Goal: Task Accomplishment & Management: Manage account settings

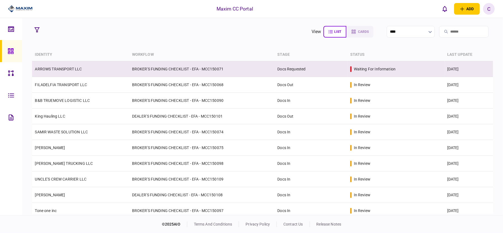
click at [83, 71] on td "ARROWS TRANSPORT LLC" at bounding box center [80, 69] width 97 height 16
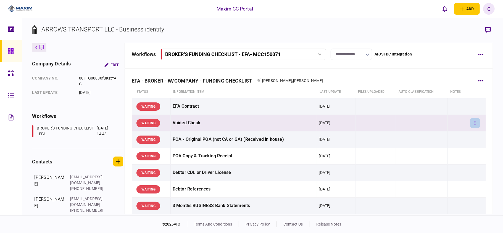
click at [472, 122] on button "button" at bounding box center [475, 123] width 10 height 10
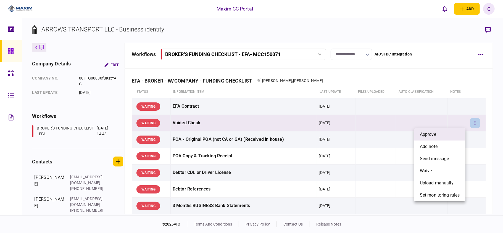
click at [443, 133] on li "approve" at bounding box center [439, 134] width 51 height 12
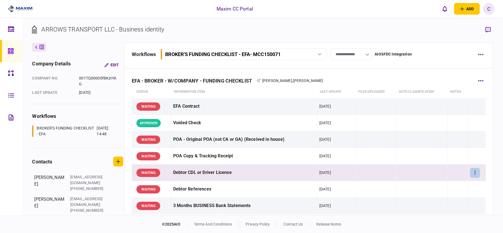
click at [474, 174] on icon "button" at bounding box center [474, 172] width 1 height 5
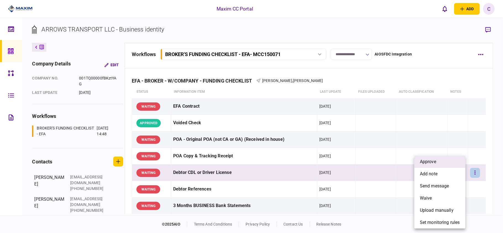
click at [433, 158] on span "approve" at bounding box center [427, 161] width 16 height 7
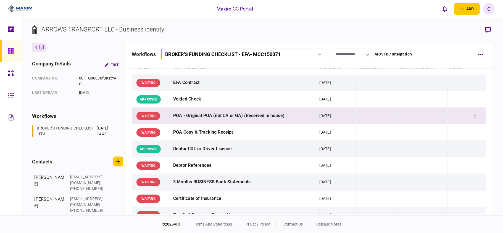
scroll to position [37, 0]
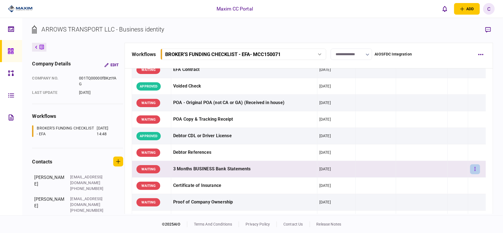
click at [471, 167] on button "button" at bounding box center [475, 169] width 10 height 10
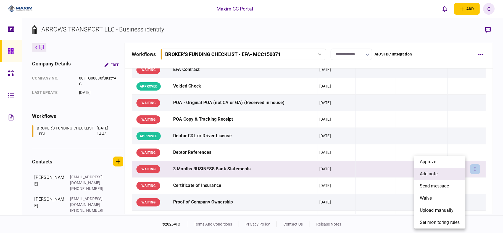
click at [424, 170] on li "add note" at bounding box center [439, 174] width 51 height 12
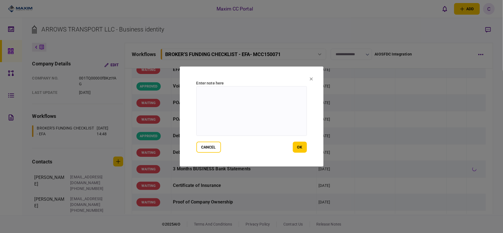
click at [239, 95] on textarea at bounding box center [251, 111] width 110 height 50
paste textarea "**********"
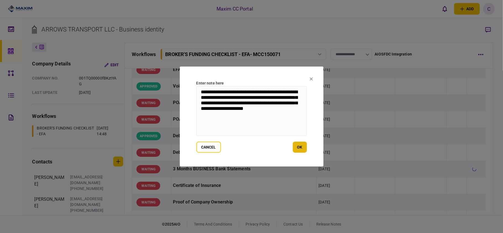
type textarea "**********"
click at [296, 148] on button "ok" at bounding box center [300, 147] width 14 height 11
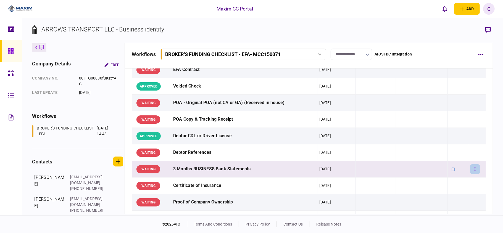
click at [472, 171] on button "button" at bounding box center [475, 169] width 10 height 10
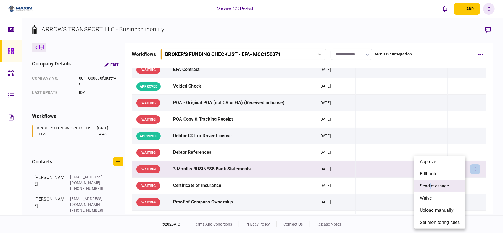
click at [430, 183] on span "send message" at bounding box center [433, 186] width 29 height 7
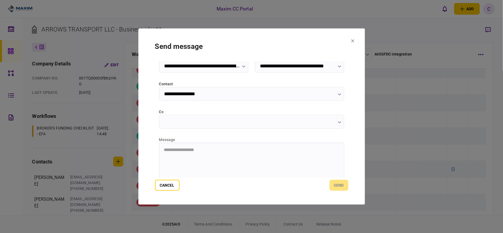
scroll to position [70, 0]
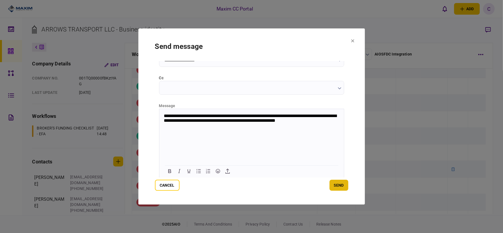
click at [339, 186] on button "send" at bounding box center [338, 185] width 19 height 11
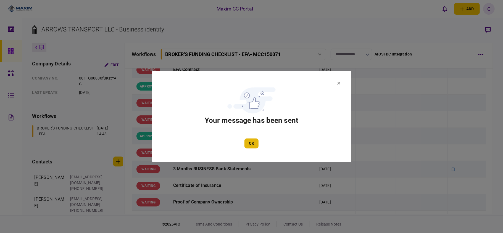
click at [251, 145] on button "OK" at bounding box center [251, 144] width 14 height 10
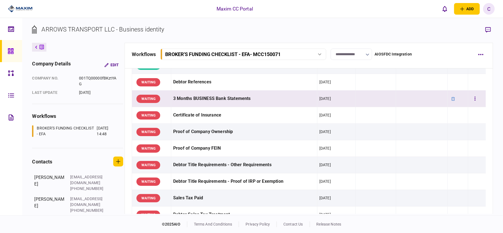
scroll to position [110, 0]
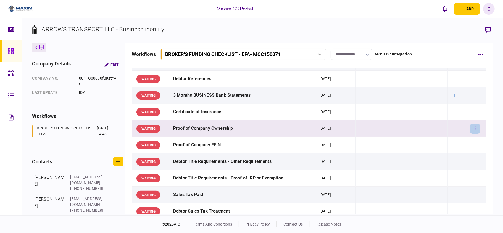
click at [470, 130] on button "button" at bounding box center [475, 129] width 10 height 10
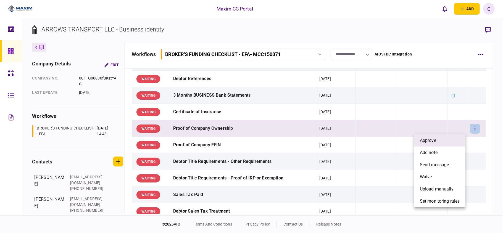
click at [436, 144] on li "approve" at bounding box center [439, 140] width 51 height 12
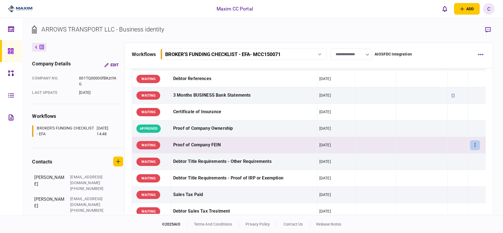
click at [474, 146] on button "button" at bounding box center [475, 145] width 10 height 10
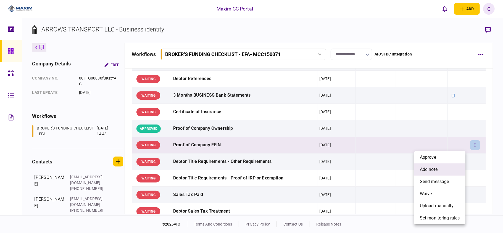
click at [433, 167] on span "add note" at bounding box center [428, 169] width 18 height 7
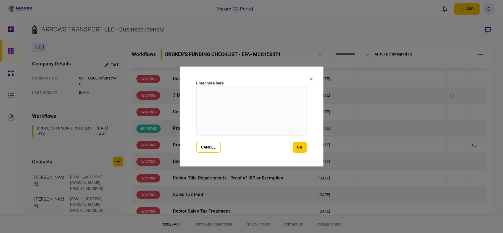
click at [257, 99] on textarea at bounding box center [251, 111] width 110 height 50
paste textarea "**********"
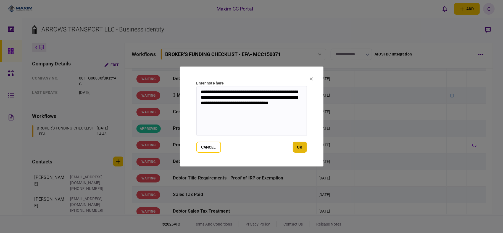
type textarea "**********"
click at [302, 146] on button "ok" at bounding box center [300, 147] width 14 height 11
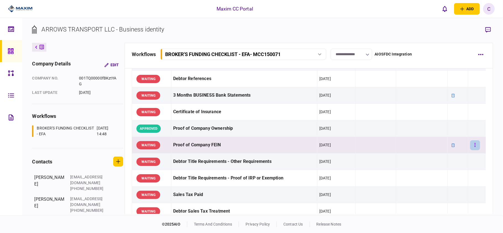
click at [470, 144] on button "button" at bounding box center [475, 145] width 10 height 10
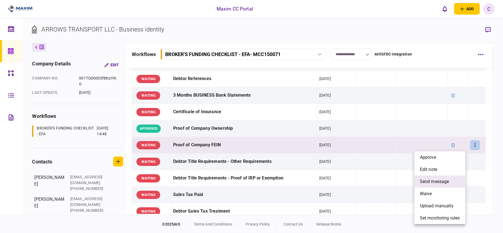
click at [429, 181] on span "send message" at bounding box center [433, 181] width 29 height 7
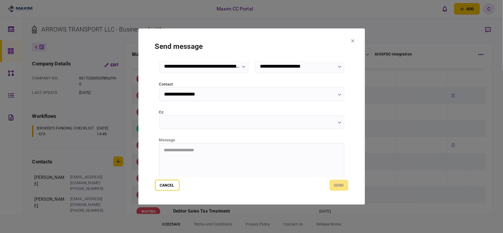
scroll to position [70, 0]
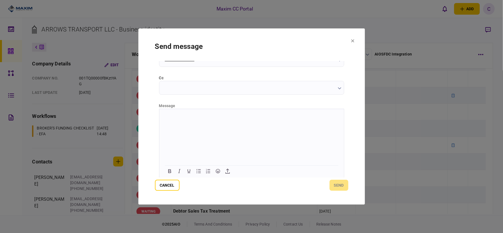
click at [211, 121] on html at bounding box center [251, 116] width 184 height 14
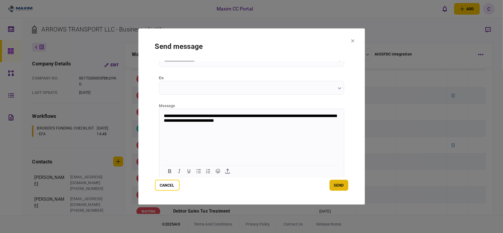
click at [331, 186] on button "send" at bounding box center [338, 185] width 19 height 11
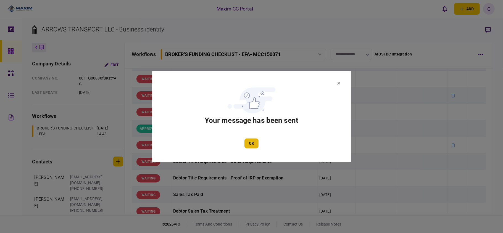
click at [249, 142] on button "OK" at bounding box center [251, 144] width 14 height 10
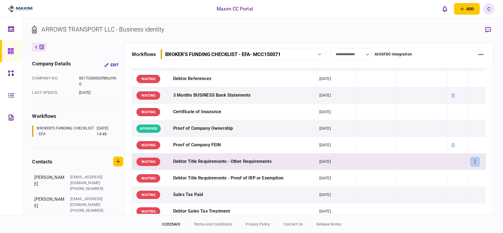
click at [470, 161] on button "button" at bounding box center [475, 162] width 10 height 10
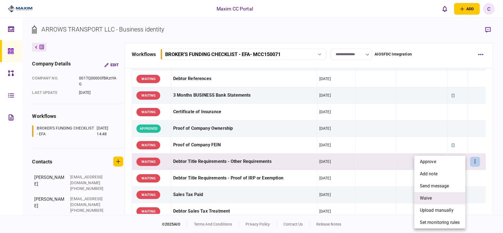
click at [438, 197] on li "waive" at bounding box center [439, 198] width 51 height 12
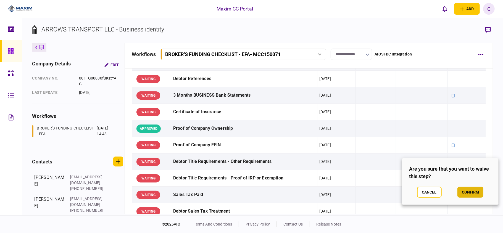
click at [466, 189] on button "confirm" at bounding box center [470, 192] width 26 height 11
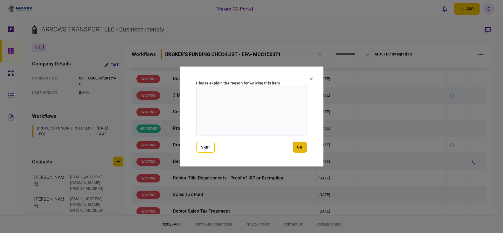
click at [302, 146] on button "ok" at bounding box center [300, 147] width 14 height 11
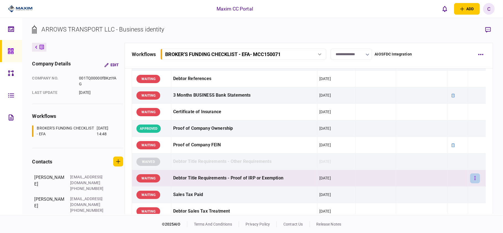
click at [471, 178] on button "button" at bounding box center [475, 178] width 10 height 10
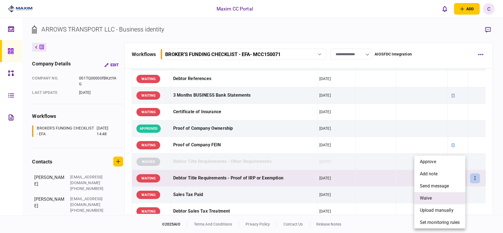
click at [435, 193] on li "waive" at bounding box center [439, 198] width 51 height 12
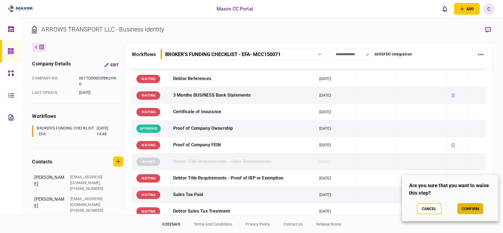
click at [468, 206] on button "confirm" at bounding box center [470, 208] width 26 height 11
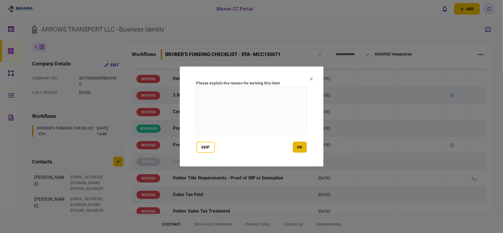
click at [301, 146] on button "ok" at bounding box center [300, 147] width 14 height 11
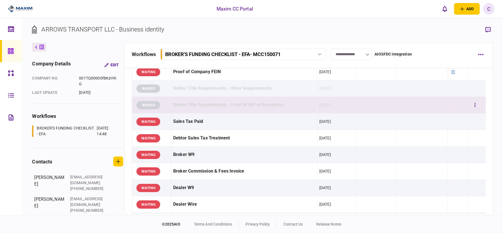
scroll to position [184, 0]
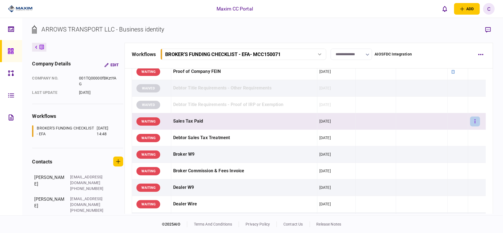
click at [470, 122] on button "button" at bounding box center [475, 121] width 10 height 10
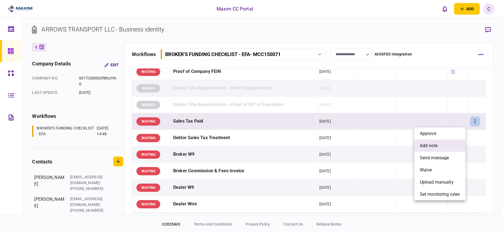
click at [429, 145] on span "add note" at bounding box center [428, 145] width 18 height 7
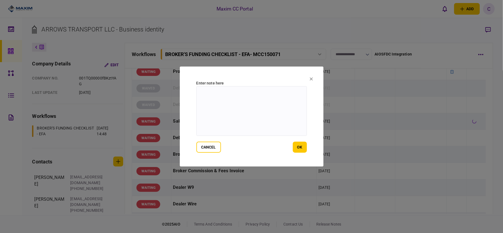
click at [274, 95] on textarea at bounding box center [251, 111] width 110 height 50
paste textarea "**********"
click at [223, 92] on textarea "**********" at bounding box center [251, 111] width 110 height 50
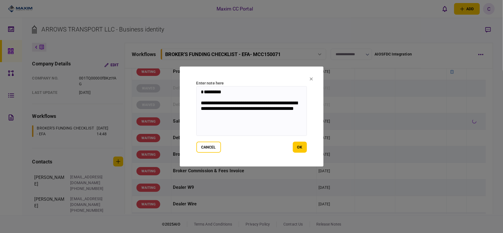
drag, startPoint x: 228, startPoint y: 116, endPoint x: 195, endPoint y: 84, distance: 46.3
click at [195, 84] on section "**********" at bounding box center [252, 117] width 144 height 100
type textarea "**********"
click at [300, 144] on button "ok" at bounding box center [300, 147] width 14 height 11
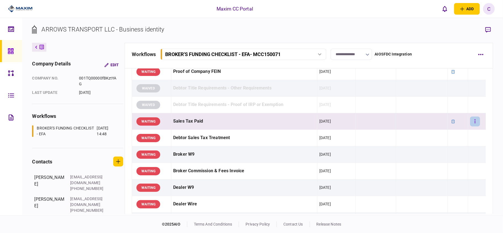
click at [473, 121] on button "button" at bounding box center [475, 121] width 10 height 10
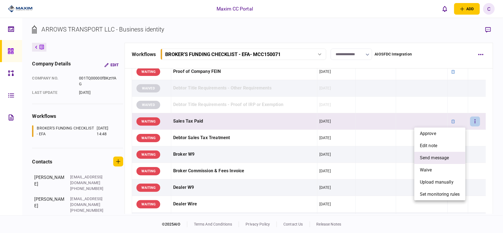
click at [433, 157] on span "send message" at bounding box center [433, 158] width 29 height 7
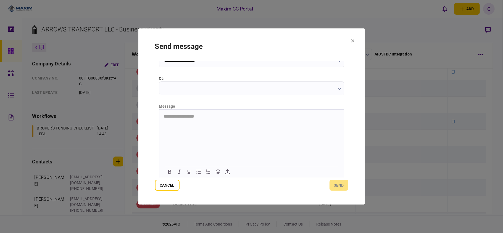
scroll to position [70, 0]
paste body "Rich Text Area. Press ALT-0 for help."
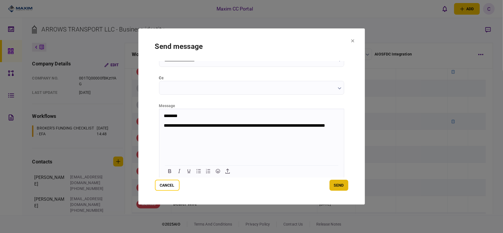
click at [338, 183] on button "send" at bounding box center [338, 185] width 19 height 11
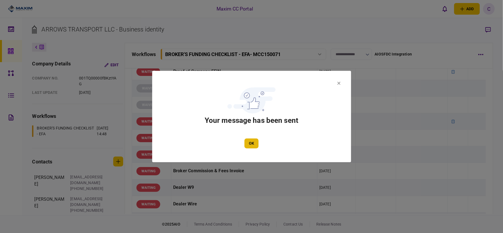
click at [255, 140] on button "OK" at bounding box center [251, 144] width 14 height 10
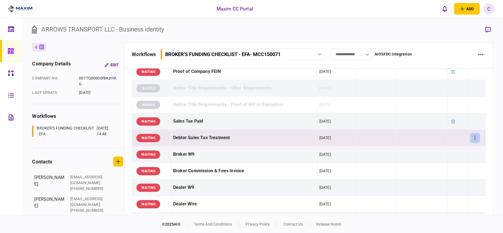
click at [474, 137] on icon "button" at bounding box center [474, 137] width 1 height 5
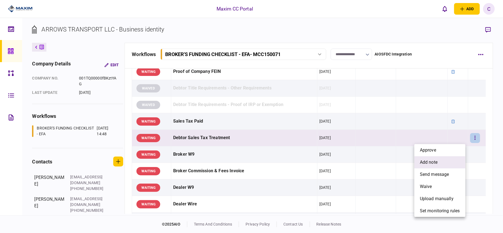
click at [436, 161] on span "add note" at bounding box center [428, 162] width 18 height 7
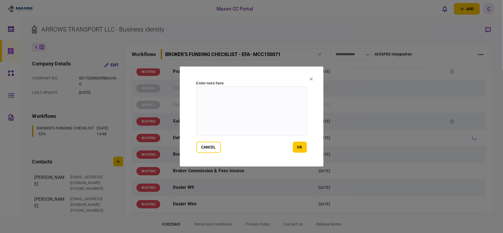
click at [264, 92] on textarea at bounding box center [251, 111] width 110 height 50
type textarea "*"
type textarea "*******"
click at [299, 148] on button "ok" at bounding box center [300, 147] width 14 height 11
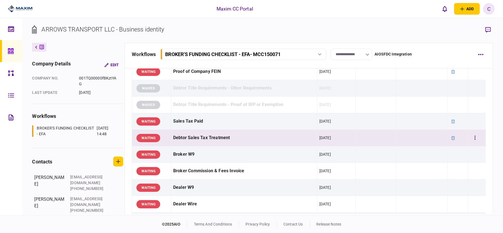
scroll to position [221, 0]
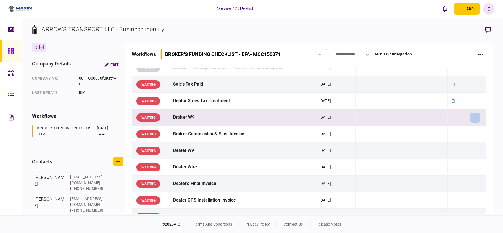
click at [473, 117] on button "button" at bounding box center [475, 118] width 10 height 10
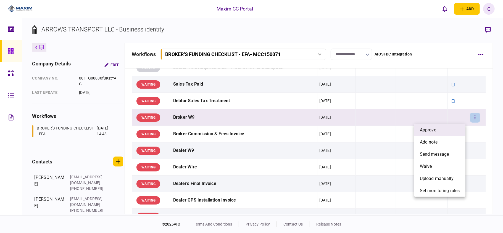
click at [433, 129] on span "approve" at bounding box center [427, 130] width 16 height 7
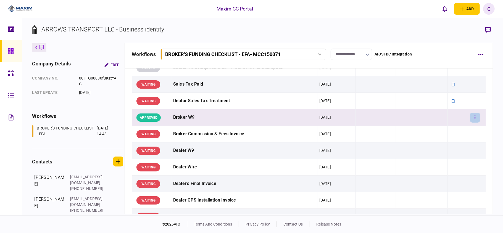
click at [471, 115] on button "button" at bounding box center [475, 118] width 10 height 10
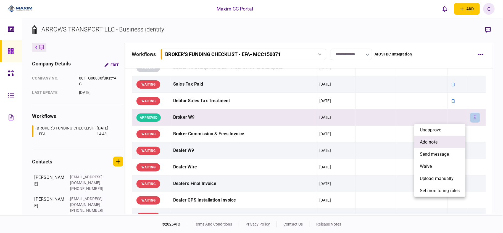
click at [423, 137] on li "add note" at bounding box center [439, 142] width 51 height 12
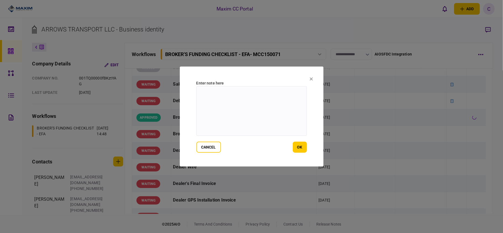
click at [248, 88] on textarea at bounding box center [251, 111] width 110 height 50
type textarea "*******"
click at [301, 149] on button "ok" at bounding box center [300, 147] width 14 height 11
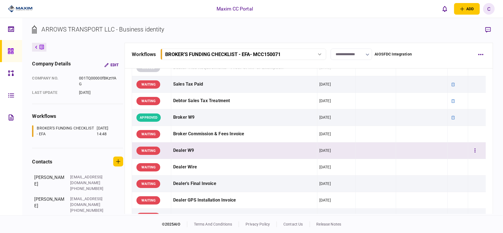
scroll to position [257, 0]
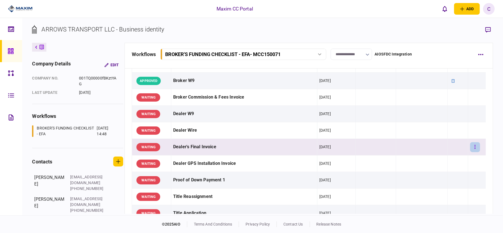
click at [470, 146] on button "button" at bounding box center [475, 147] width 10 height 10
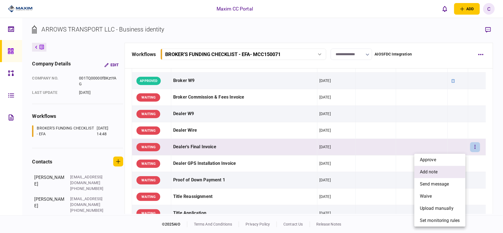
click at [425, 170] on span "add note" at bounding box center [428, 172] width 18 height 7
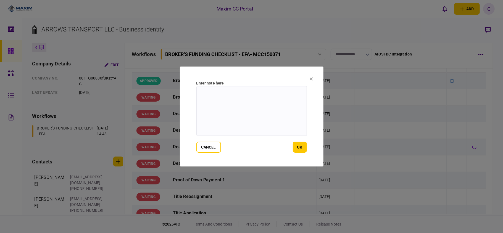
click at [270, 96] on textarea at bounding box center [251, 111] width 110 height 50
paste textarea "**********"
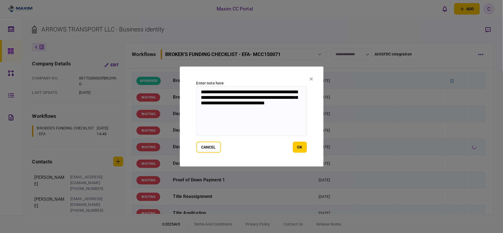
click at [259, 96] on textarea "**********" at bounding box center [251, 111] width 110 height 50
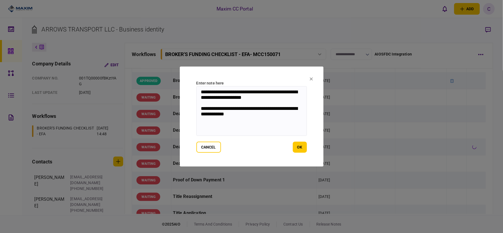
drag, startPoint x: 255, startPoint y: 119, endPoint x: 190, endPoint y: 92, distance: 70.4
click at [190, 92] on section "**********" at bounding box center [252, 117] width 144 height 100
type textarea "**********"
click at [297, 146] on button "ok" at bounding box center [300, 147] width 14 height 11
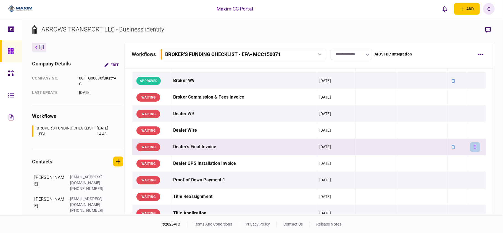
click at [471, 148] on button "button" at bounding box center [475, 147] width 10 height 10
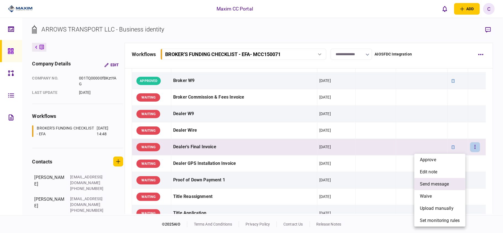
click at [426, 185] on span "send message" at bounding box center [433, 184] width 29 height 7
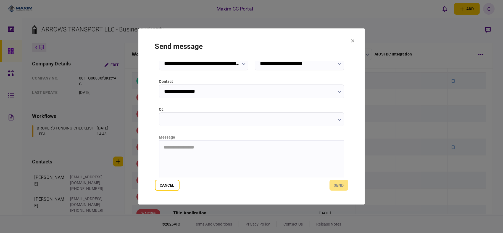
scroll to position [70, 0]
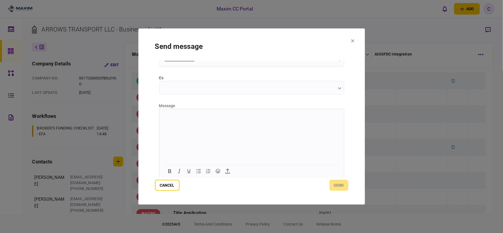
paste body "Rich Text Area. Press ALT-0 for help."
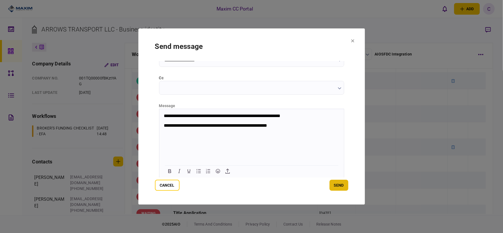
click at [343, 182] on button "send" at bounding box center [338, 185] width 19 height 11
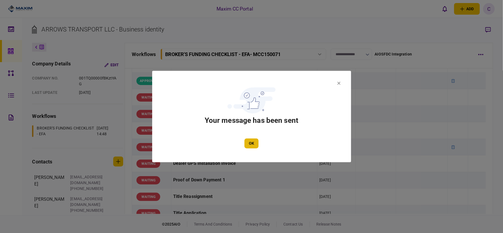
click at [246, 140] on button "OK" at bounding box center [251, 144] width 14 height 10
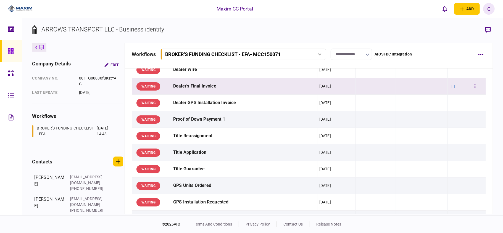
scroll to position [331, 0]
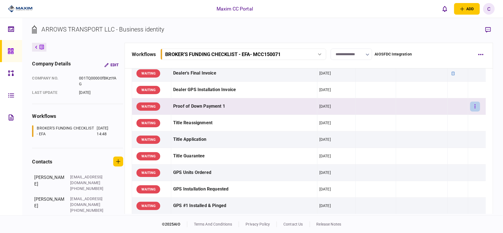
click at [473, 109] on button "button" at bounding box center [475, 107] width 10 height 10
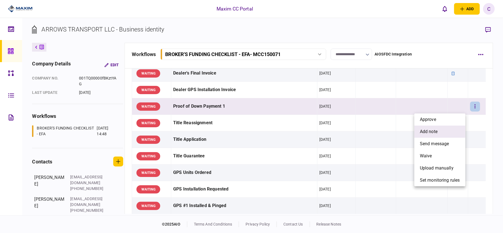
click at [433, 131] on span "add note" at bounding box center [428, 131] width 18 height 7
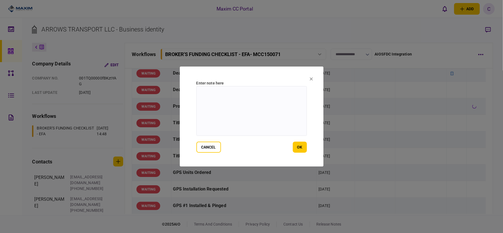
click at [247, 98] on textarea at bounding box center [251, 111] width 110 height 50
paste textarea "**********"
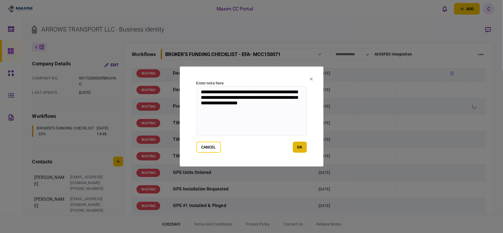
type textarea "**********"
click at [302, 145] on button "ok" at bounding box center [300, 147] width 14 height 11
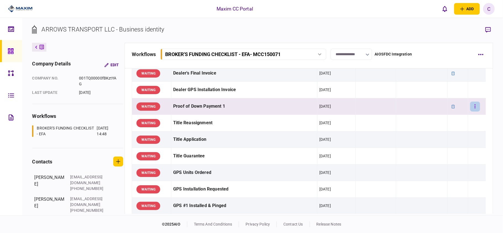
click at [471, 109] on button "button" at bounding box center [475, 107] width 10 height 10
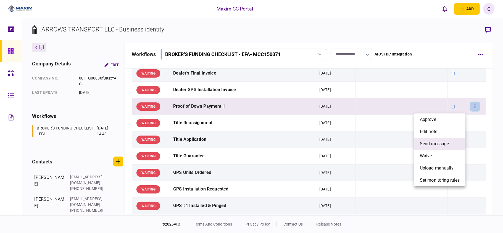
click at [436, 146] on span "send message" at bounding box center [433, 143] width 29 height 7
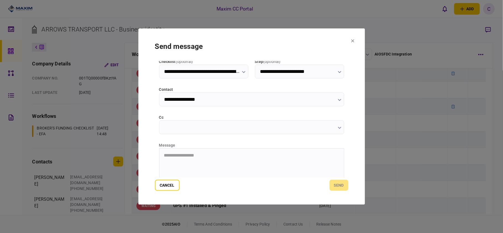
scroll to position [70, 0]
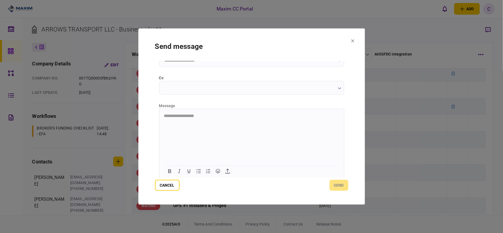
click at [210, 119] on html "**********" at bounding box center [251, 116] width 184 height 14
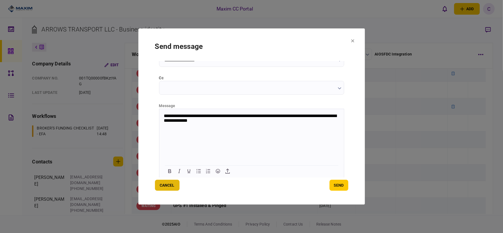
click at [166, 189] on button "Cancel" at bounding box center [167, 185] width 25 height 11
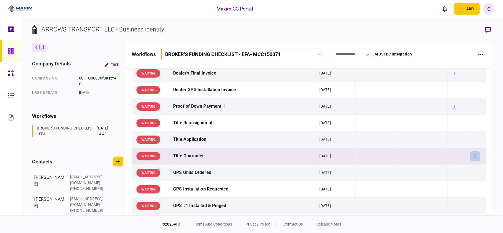
click at [471, 157] on button "button" at bounding box center [475, 156] width 10 height 10
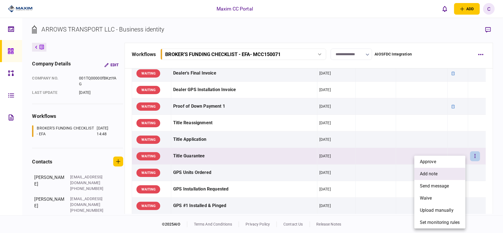
click at [432, 176] on span "add note" at bounding box center [428, 174] width 18 height 7
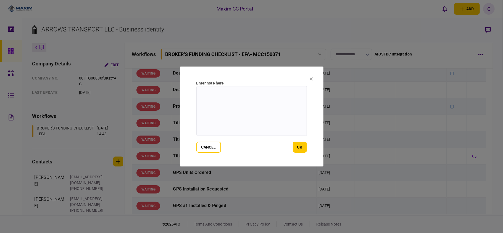
click at [256, 88] on textarea at bounding box center [251, 111] width 110 height 50
type textarea "**********"
click at [300, 146] on button "ok" at bounding box center [300, 147] width 14 height 11
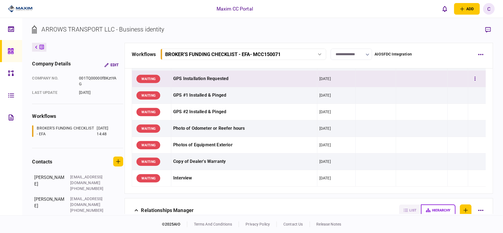
scroll to position [478, 0]
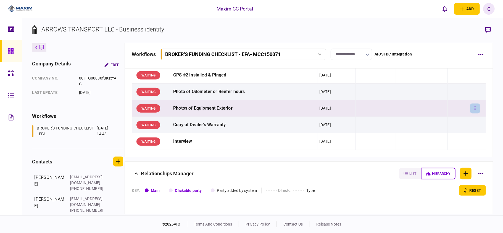
click at [471, 112] on button "button" at bounding box center [475, 108] width 10 height 10
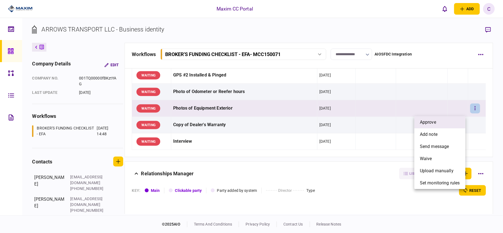
click at [436, 120] on li "approve" at bounding box center [439, 122] width 51 height 12
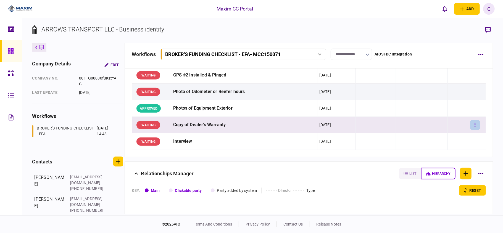
click at [470, 128] on button "button" at bounding box center [475, 125] width 10 height 10
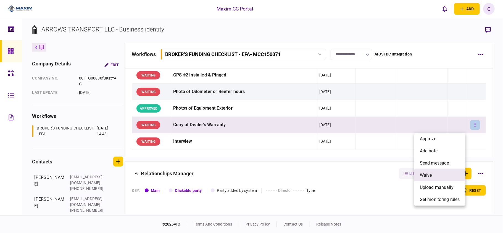
click at [424, 177] on span "waive" at bounding box center [425, 175] width 12 height 7
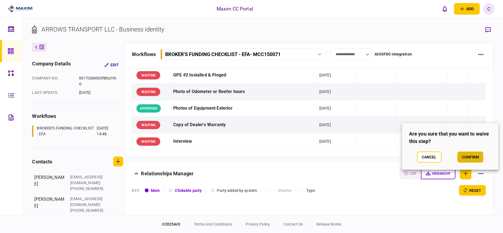
click at [477, 159] on button "confirm" at bounding box center [470, 157] width 26 height 11
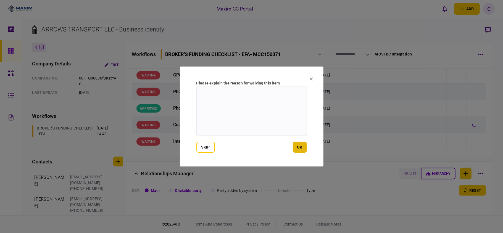
click at [298, 146] on button "ok" at bounding box center [300, 147] width 14 height 11
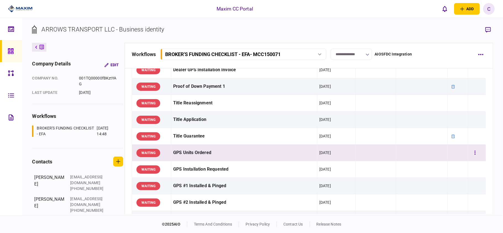
scroll to position [368, 0]
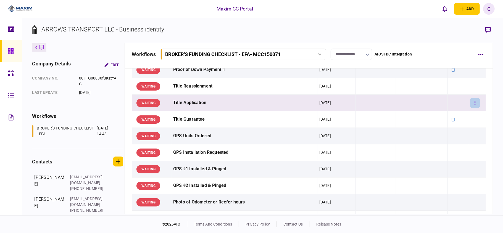
click at [471, 106] on button "button" at bounding box center [475, 103] width 10 height 10
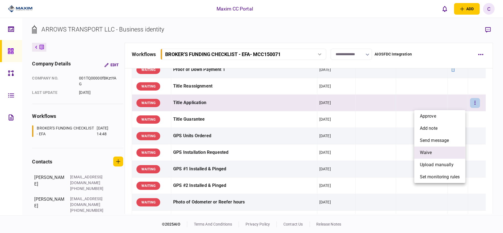
click at [421, 150] on span "waive" at bounding box center [425, 152] width 12 height 7
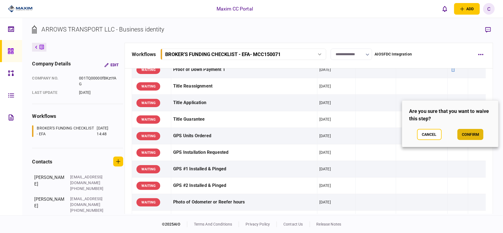
click at [468, 131] on button "confirm" at bounding box center [470, 134] width 26 height 11
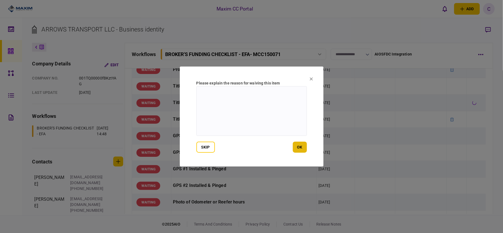
click at [302, 149] on button "ok" at bounding box center [300, 147] width 14 height 11
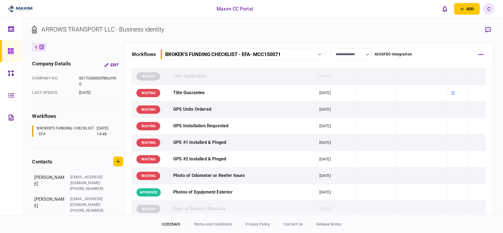
scroll to position [331, 0]
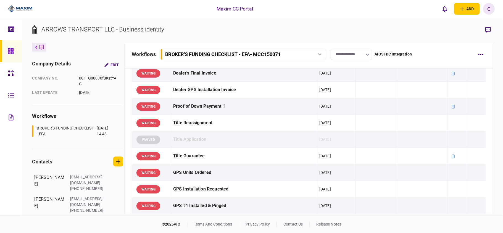
click at [351, 50] on input "**********" at bounding box center [350, 54] width 41 height 11
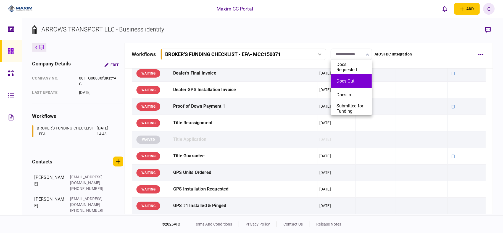
click at [342, 78] on li "Docs Out" at bounding box center [351, 81] width 41 height 14
type input "********"
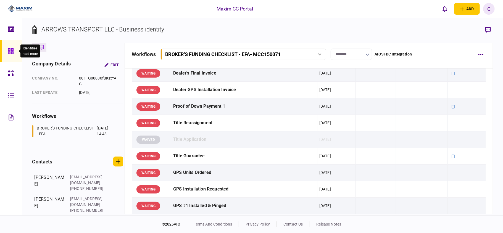
click at [10, 50] on icon at bounding box center [11, 51] width 6 height 6
